Goal: Task Accomplishment & Management: Manage account settings

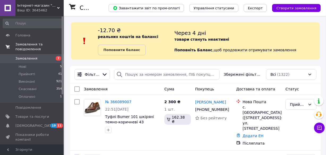
click at [29, 46] on span "Замовлення та повідомлення" at bounding box center [39, 47] width 48 height 10
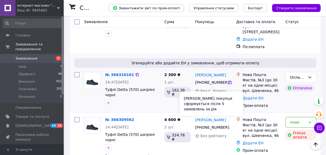
scroll to position [145, 0]
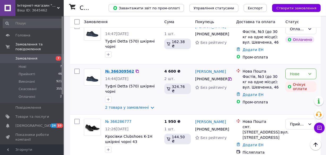
click at [122, 69] on link "№ 366309562" at bounding box center [119, 71] width 29 height 4
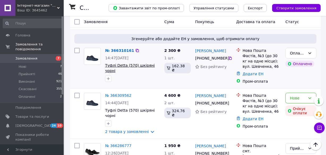
scroll to position [145, 0]
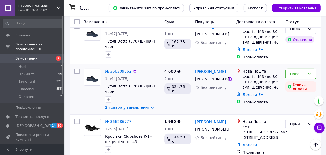
click at [122, 69] on link "№ 366309562" at bounding box center [118, 71] width 26 height 4
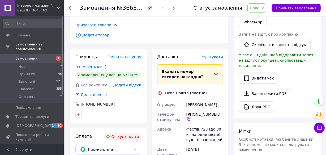
scroll to position [72, 0]
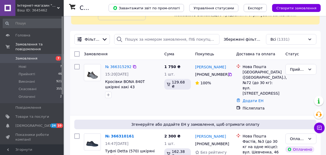
scroll to position [96, 0]
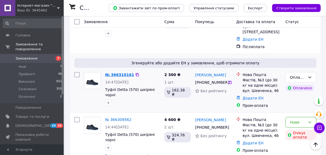
click at [123, 73] on link "№ 366310161" at bounding box center [119, 75] width 29 height 4
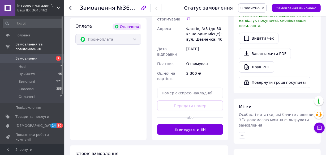
scroll to position [217, 0]
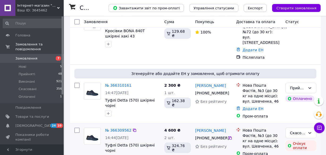
scroll to position [96, 0]
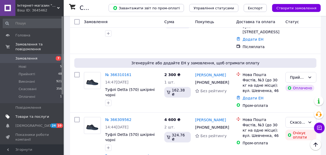
click at [35, 114] on span "Товари та послуги" at bounding box center [32, 116] width 34 height 5
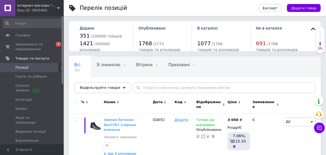
click at [136, 87] on icon at bounding box center [138, 87] width 5 height 5
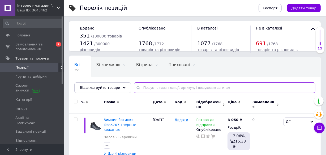
click at [142, 88] on input "text" at bounding box center [225, 87] width 182 height 11
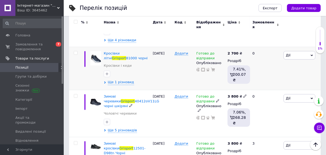
scroll to position [96, 0]
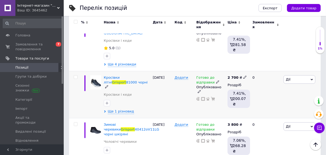
type input "Grisport"
click at [312, 78] on icon at bounding box center [312, 79] width 2 height 2
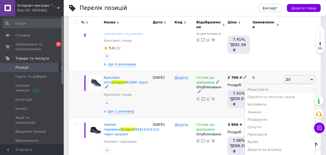
click at [265, 86] on li "Редагувати" at bounding box center [280, 89] width 70 height 7
